Goal: Transaction & Acquisition: Book appointment/travel/reservation

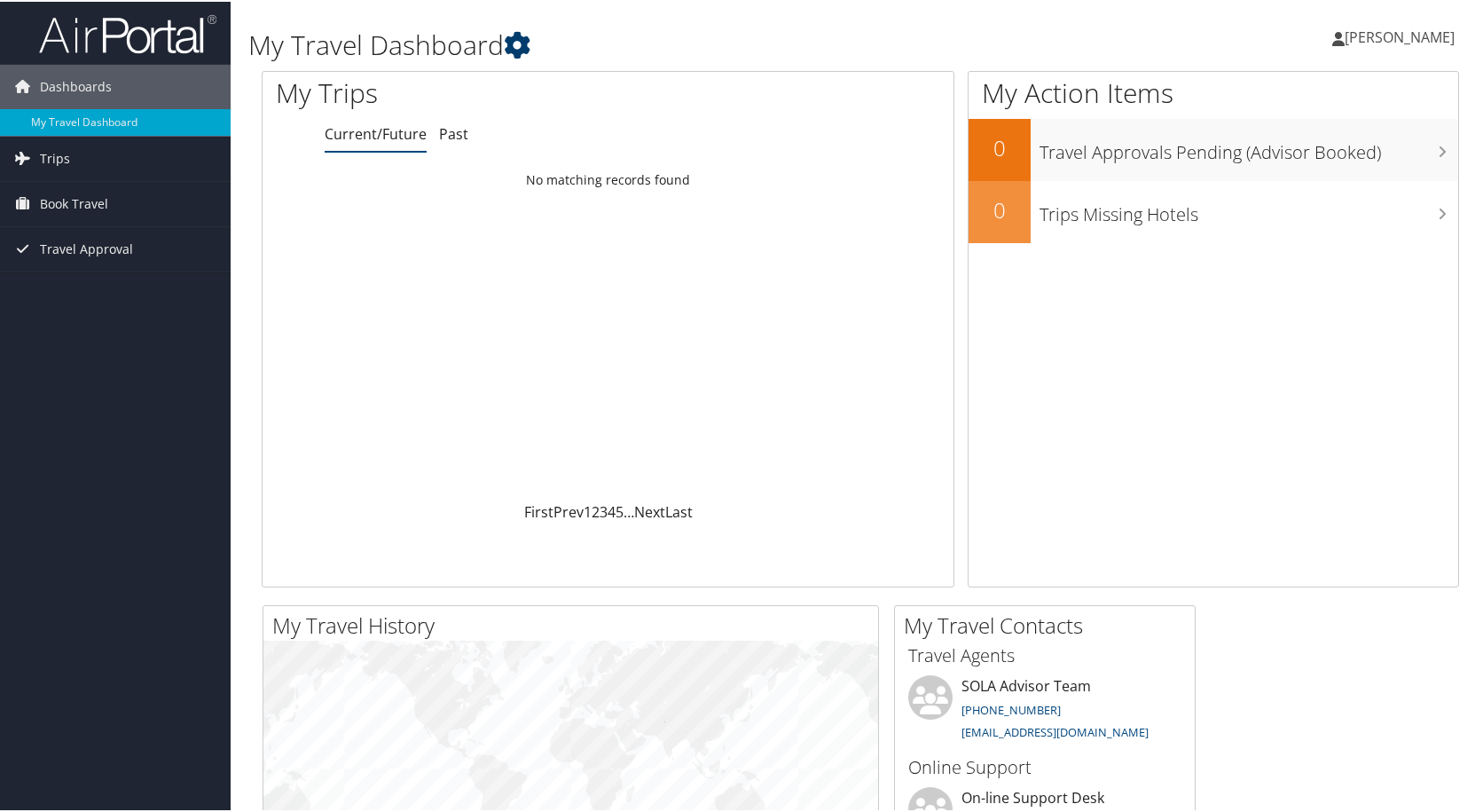
click at [518, 43] on icon at bounding box center [517, 43] width 27 height 27
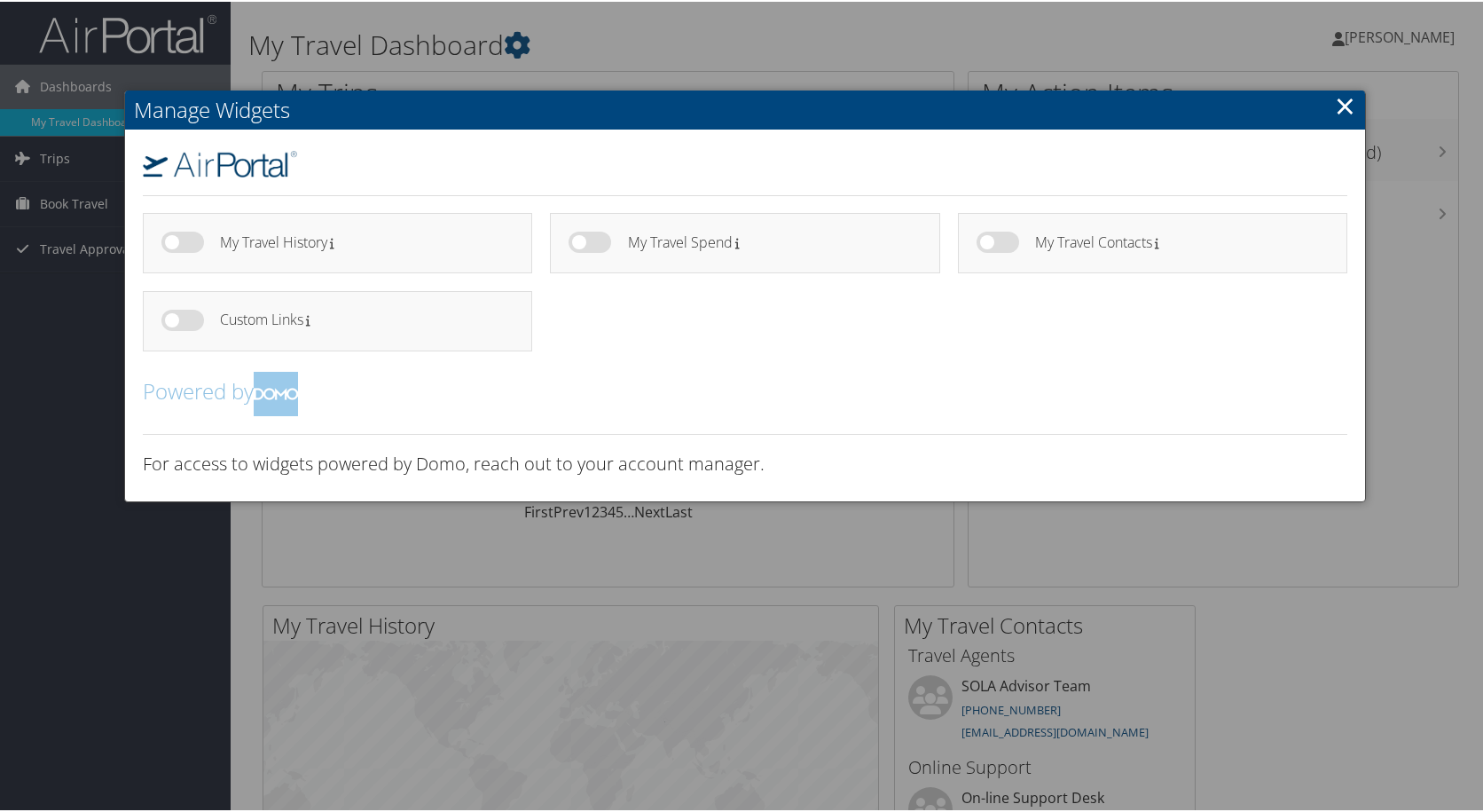
click at [1349, 111] on link "×" at bounding box center [1345, 103] width 20 height 36
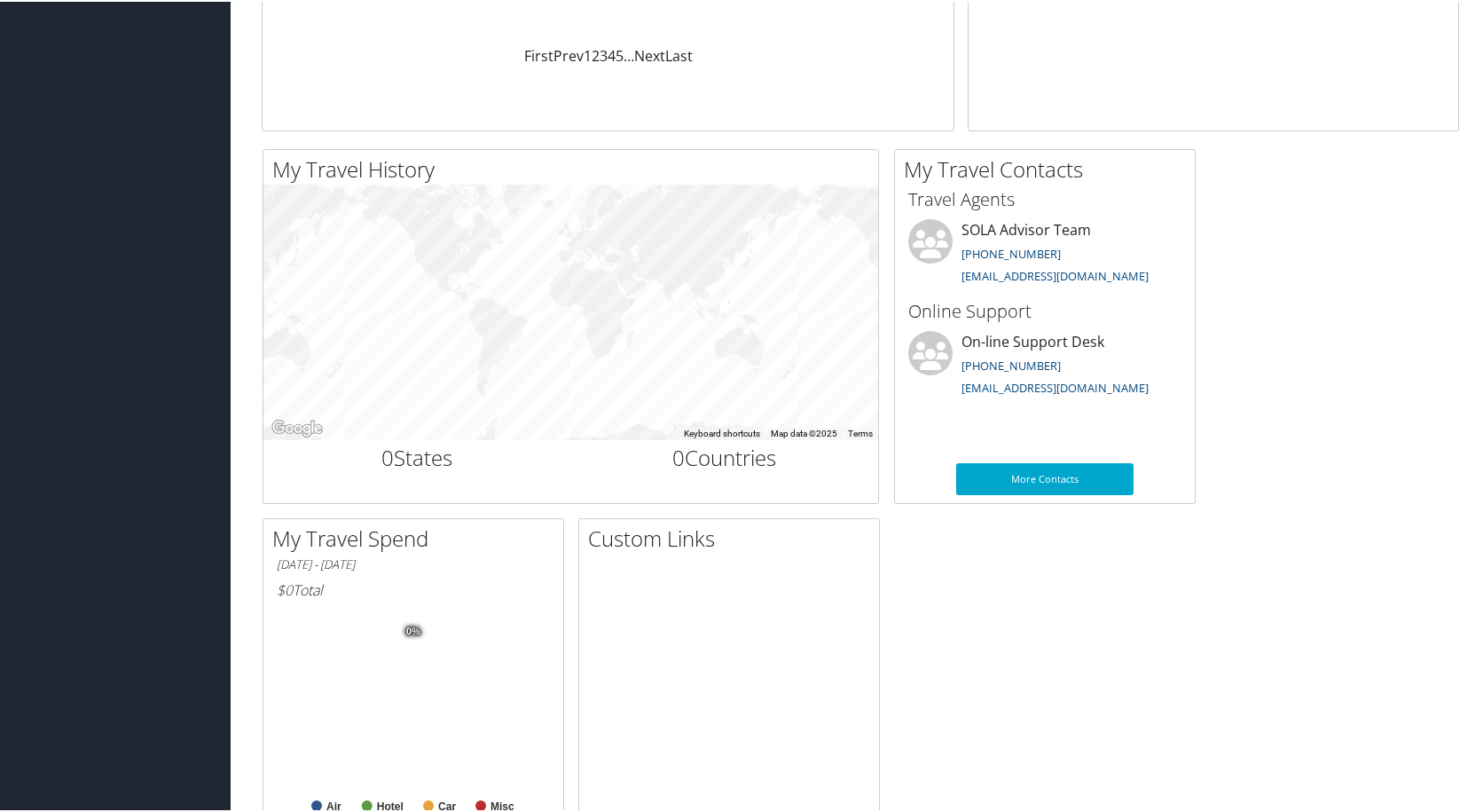
scroll to position [546, 0]
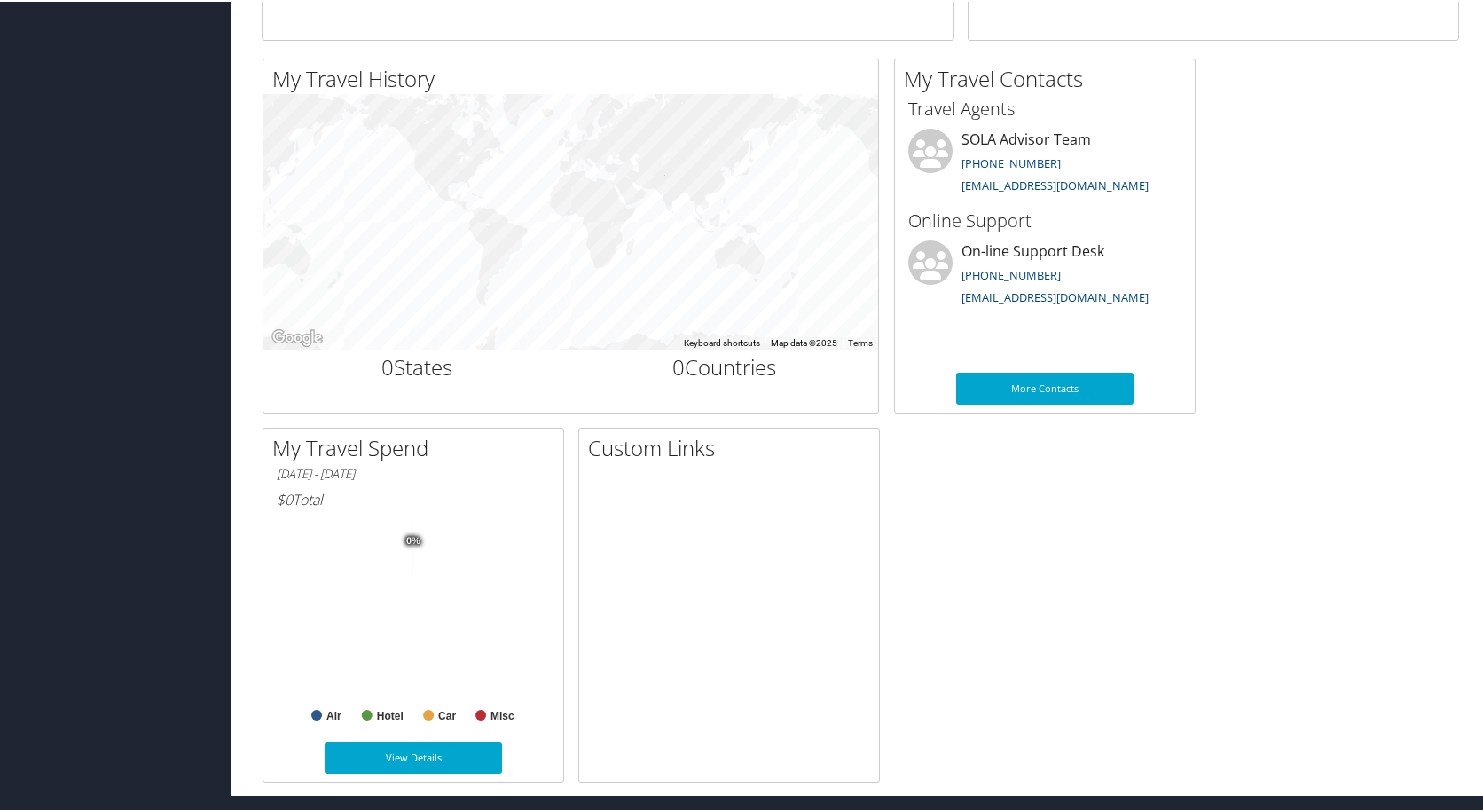
drag, startPoint x: 1006, startPoint y: 577, endPoint x: 764, endPoint y: 853, distance: 367.1
drag, startPoint x: 764, startPoint y: 853, endPoint x: 276, endPoint y: 467, distance: 622.2
click at [277, 467] on h6 "01/01/2025 - 10/10/2025" at bounding box center [413, 472] width 274 height 17
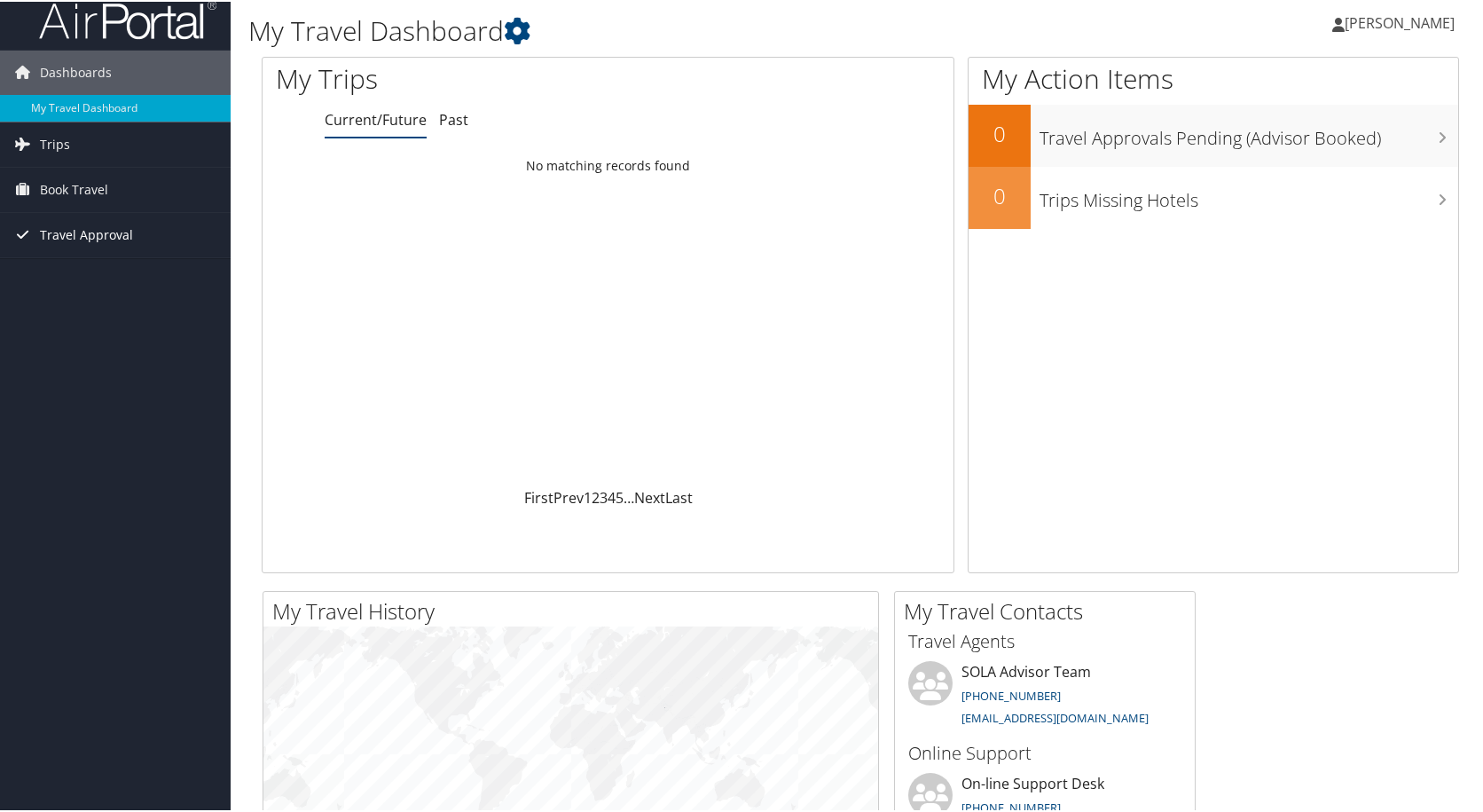
scroll to position [0, 0]
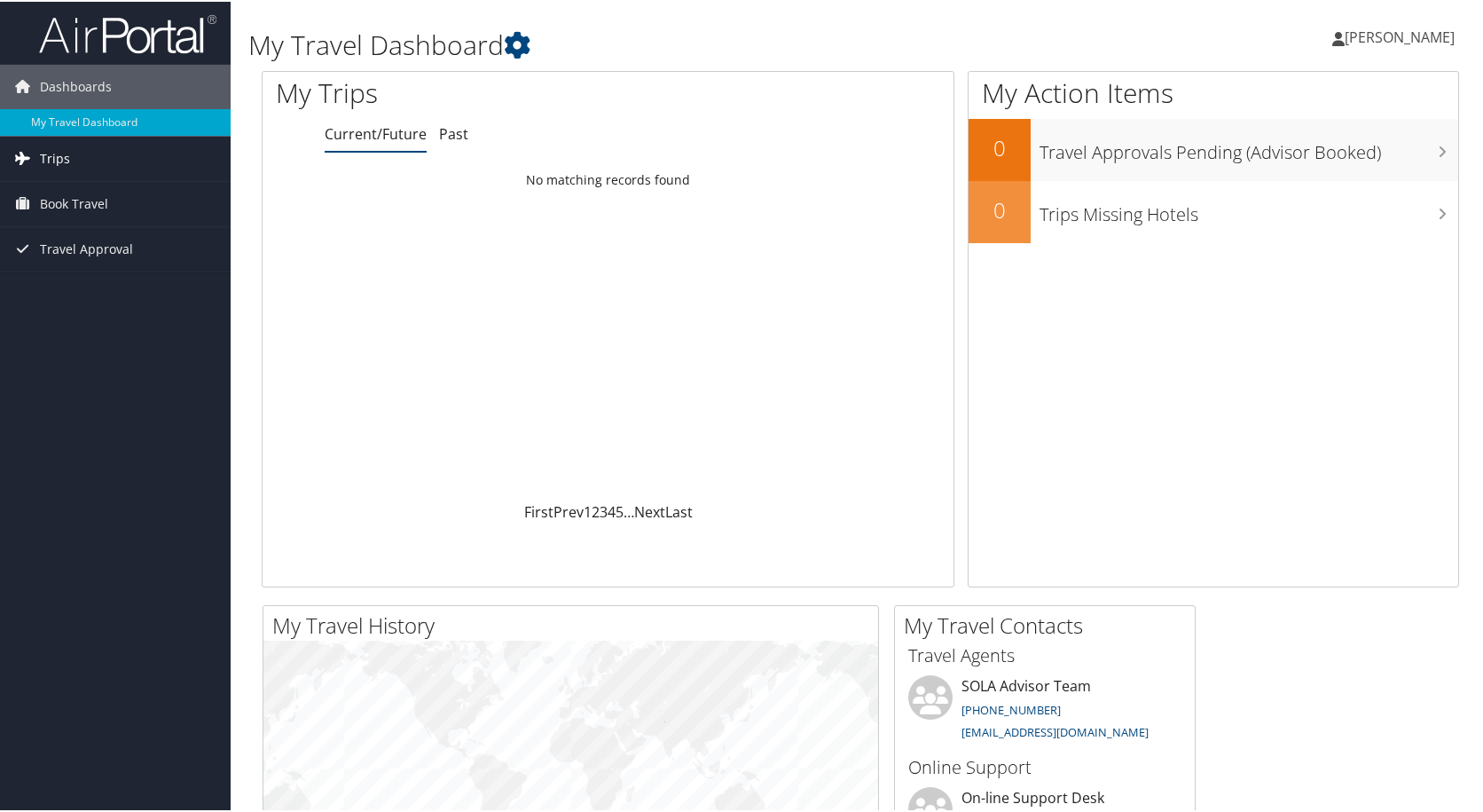
click at [132, 151] on link "Trips" at bounding box center [115, 156] width 231 height 45
click at [105, 270] on span "Book Travel" at bounding box center [74, 282] width 69 height 45
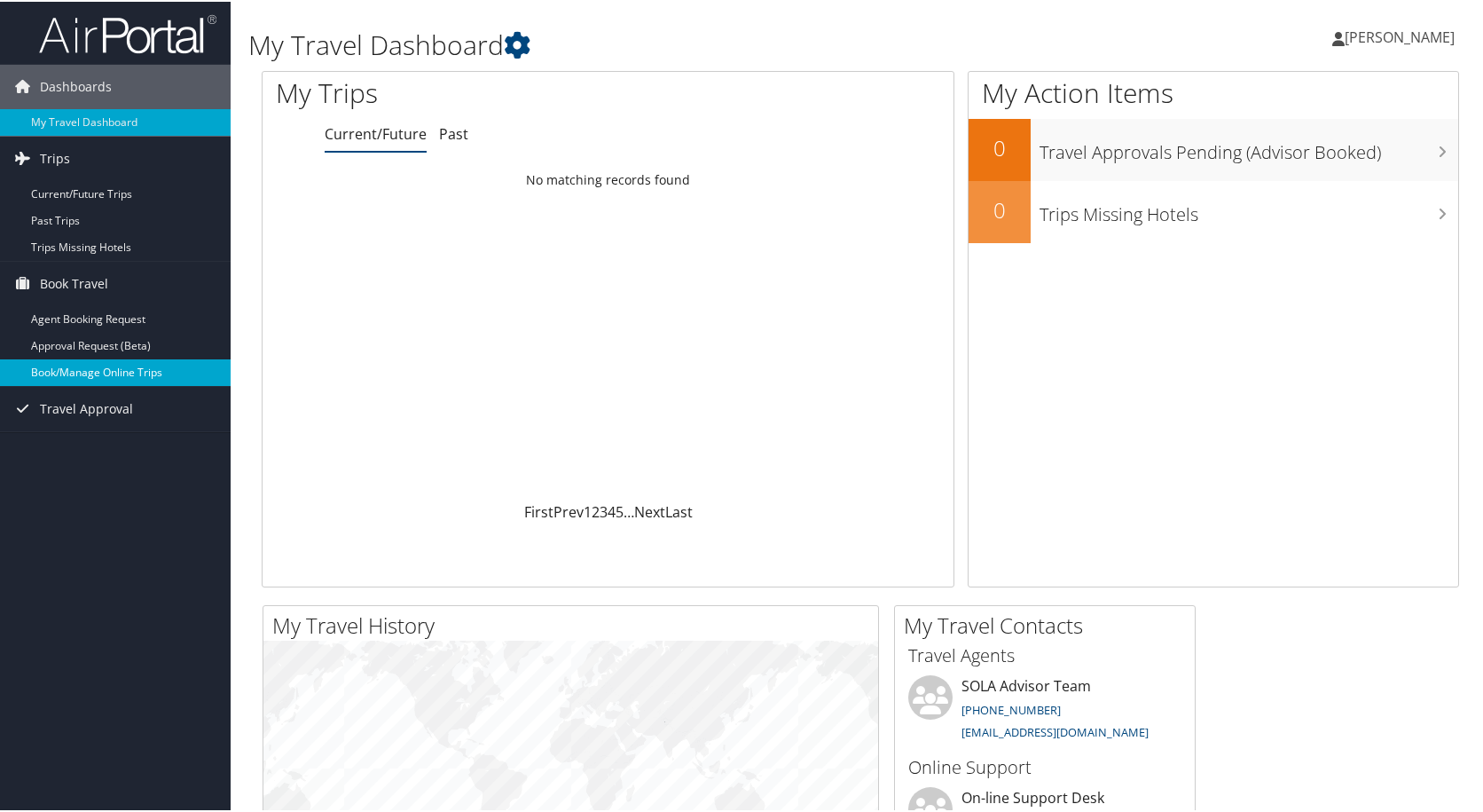
click at [167, 378] on link "Book/Manage Online Trips" at bounding box center [115, 370] width 231 height 27
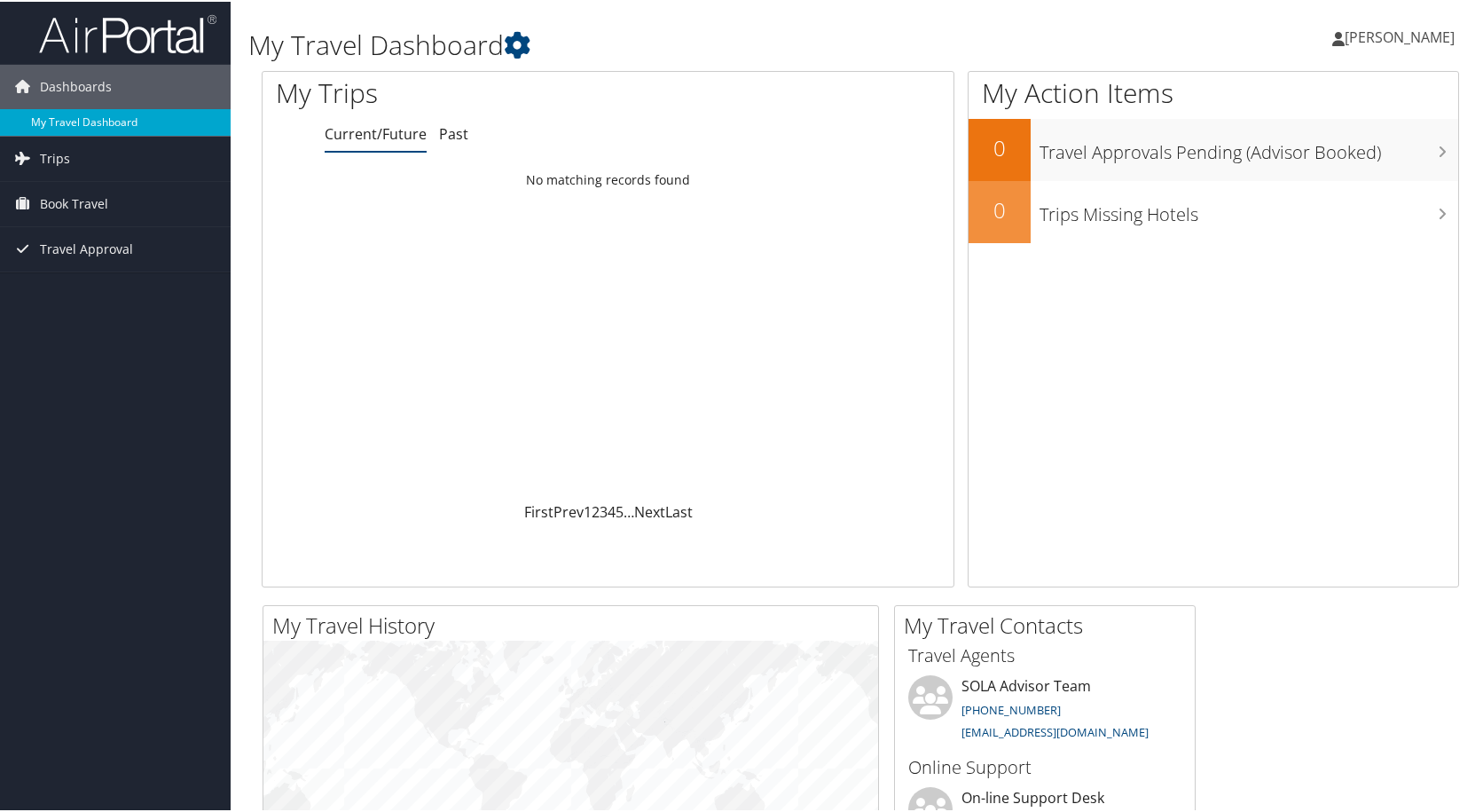
click at [136, 120] on link "My Travel Dashboard" at bounding box center [115, 120] width 231 height 27
click at [1405, 39] on span "[PERSON_NAME]" at bounding box center [1399, 36] width 110 height 20
click at [95, 78] on span "Dashboards" at bounding box center [76, 85] width 72 height 45
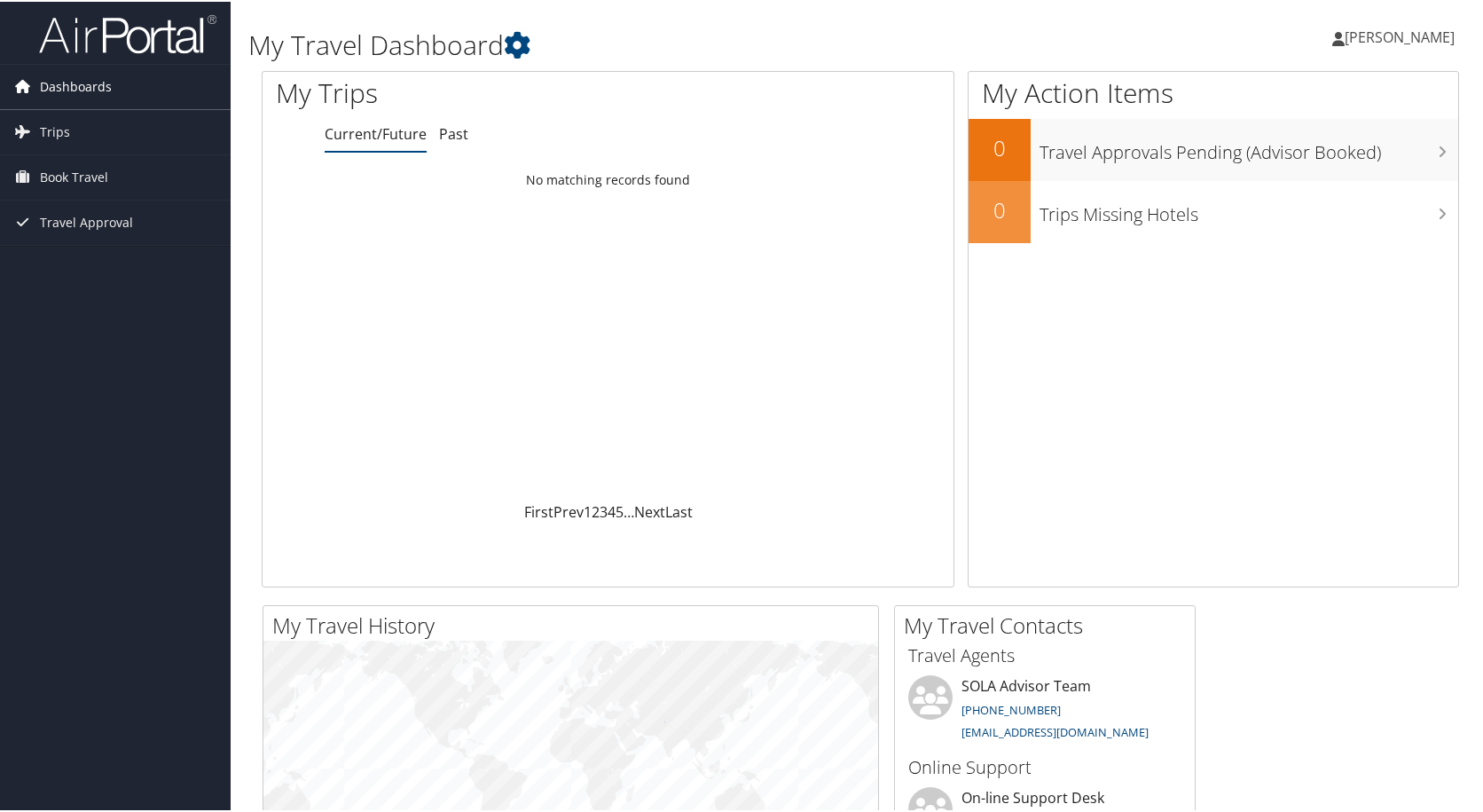
click at [106, 91] on span "Dashboards" at bounding box center [76, 85] width 72 height 45
